Goal: Information Seeking & Learning: Check status

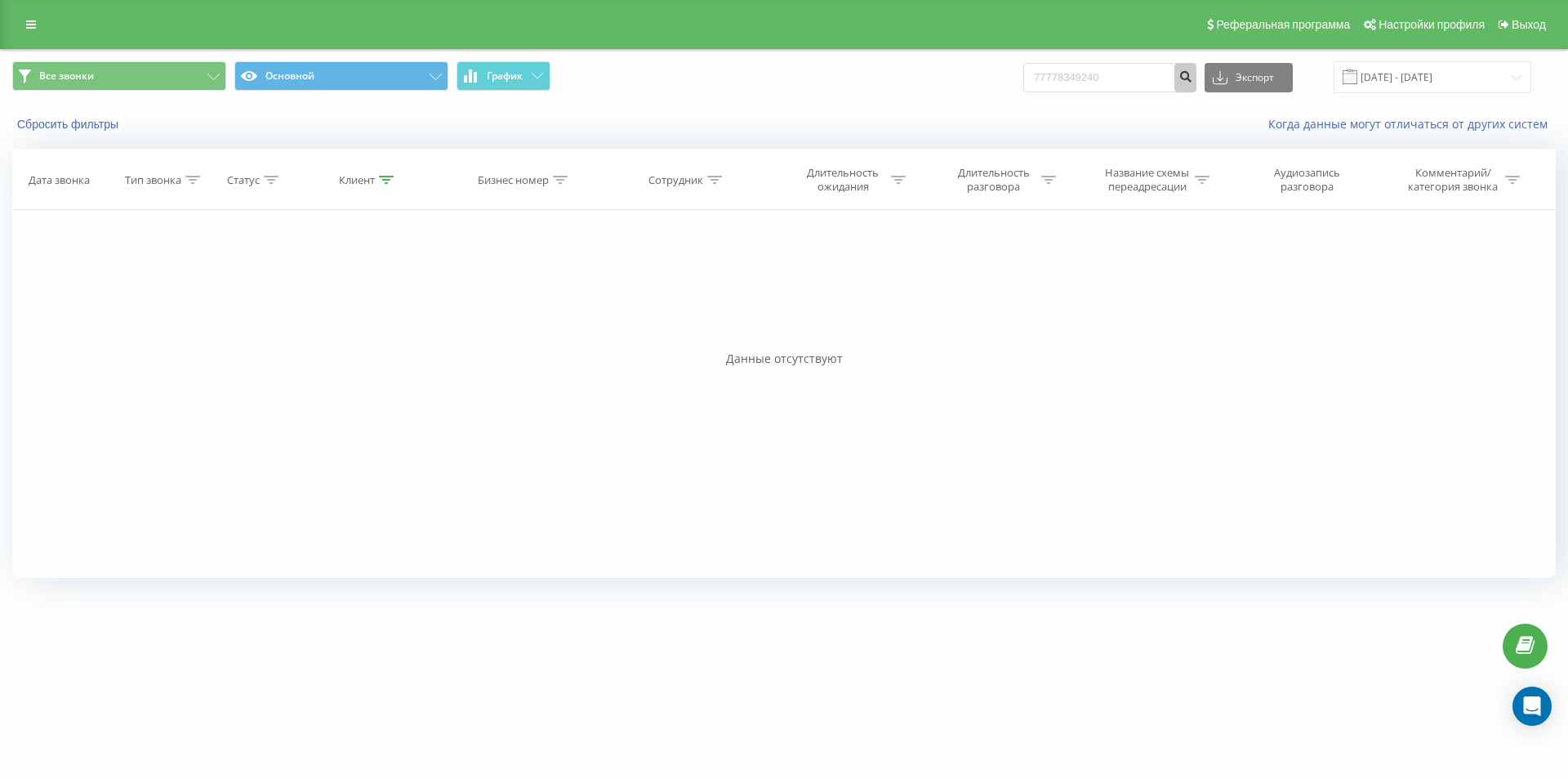
type input "77778349240"
click at [1192, 79] on icon "submit" at bounding box center [1185, 74] width 14 height 10
